Goal: Find specific page/section: Locate a particular part of the current website

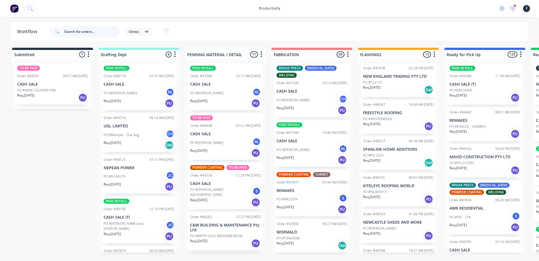
click at [94, 30] on input "text" at bounding box center [92, 31] width 56 height 11
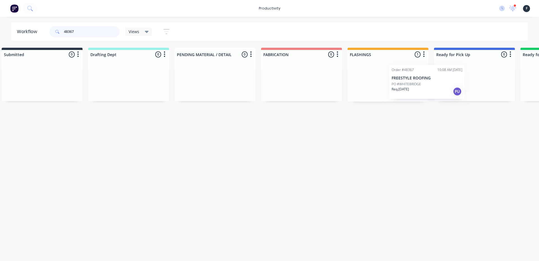
drag, startPoint x: 388, startPoint y: 83, endPoint x: 439, endPoint y: 85, distance: 51.2
click at [436, 85] on div "Submitted 0 Sort By Created date Required date Order number Customer name Most …" at bounding box center [453, 75] width 937 height 54
type input "48367"
click at [468, 82] on div at bounding box center [473, 80] width 81 height 43
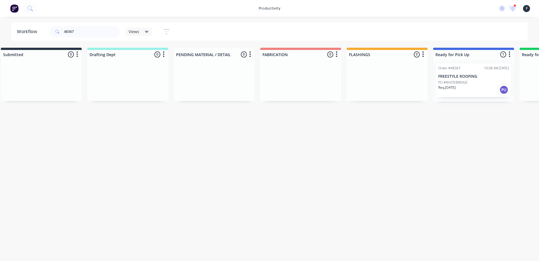
click at [468, 82] on div "PO #WHITEBRIDGE" at bounding box center [474, 82] width 71 height 5
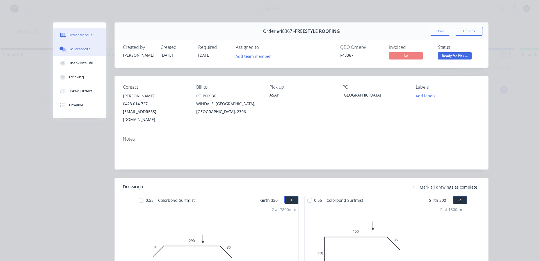
click at [85, 49] on div "Collaborate" at bounding box center [80, 49] width 22 height 5
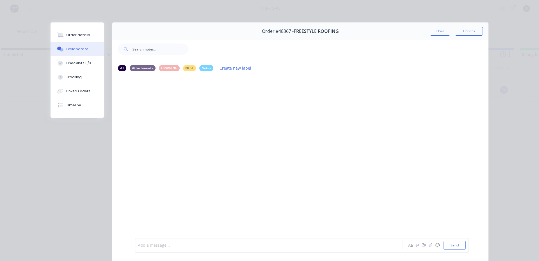
click at [162, 246] on div at bounding box center [261, 246] width 246 height 6
